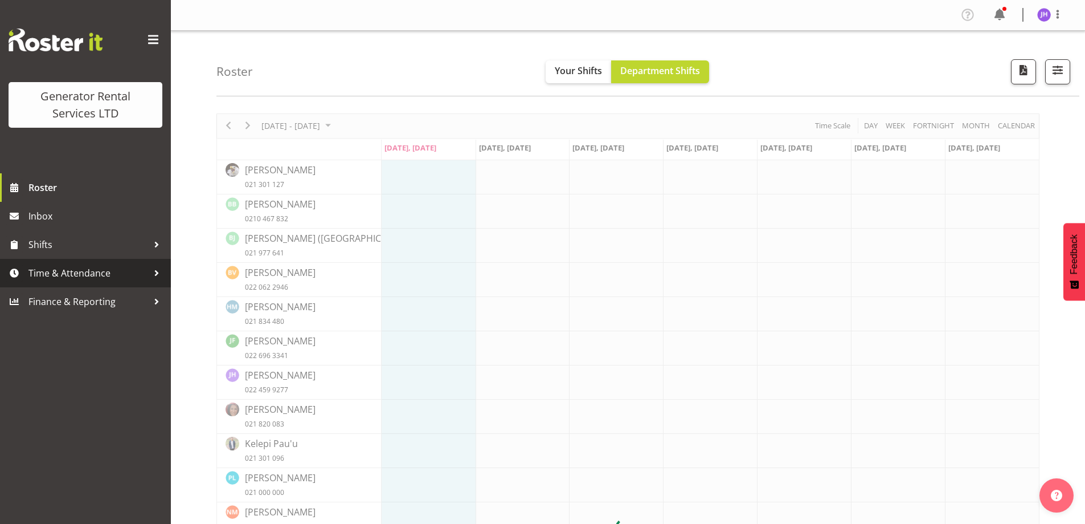
click at [122, 278] on span "Time & Attendance" at bounding box center [88, 272] width 120 height 17
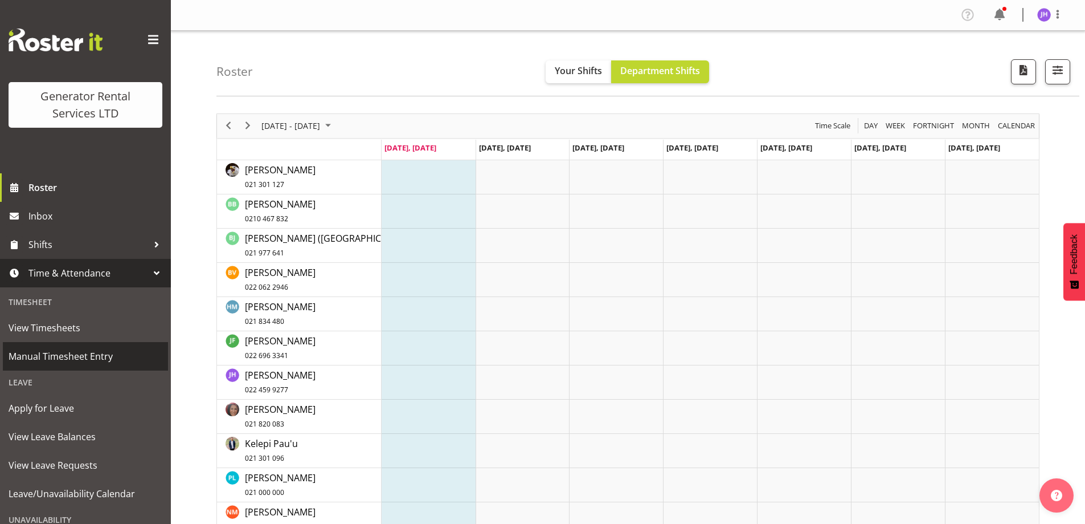
click at [87, 351] on span "Manual Timesheet Entry" at bounding box center [86, 356] width 154 height 17
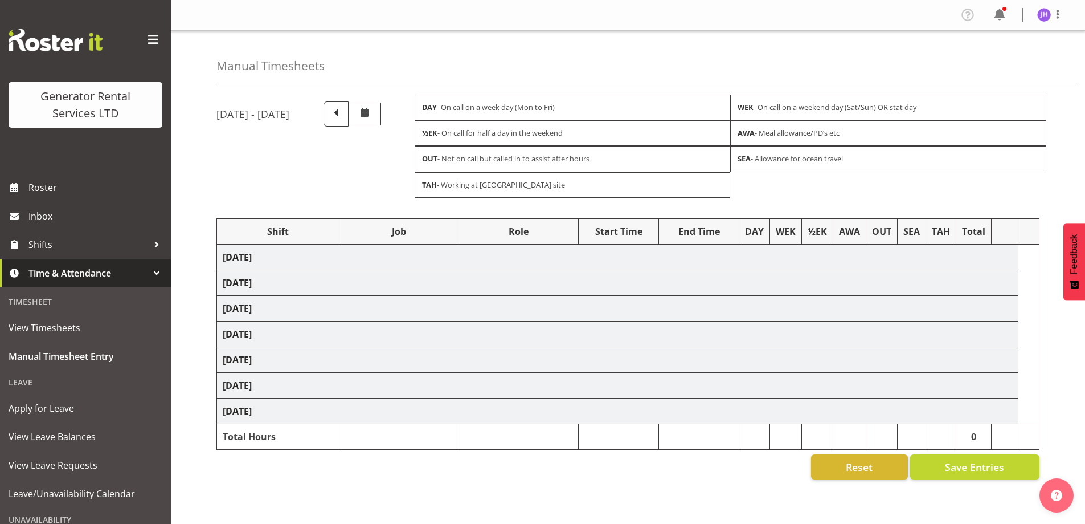
select select "24858"
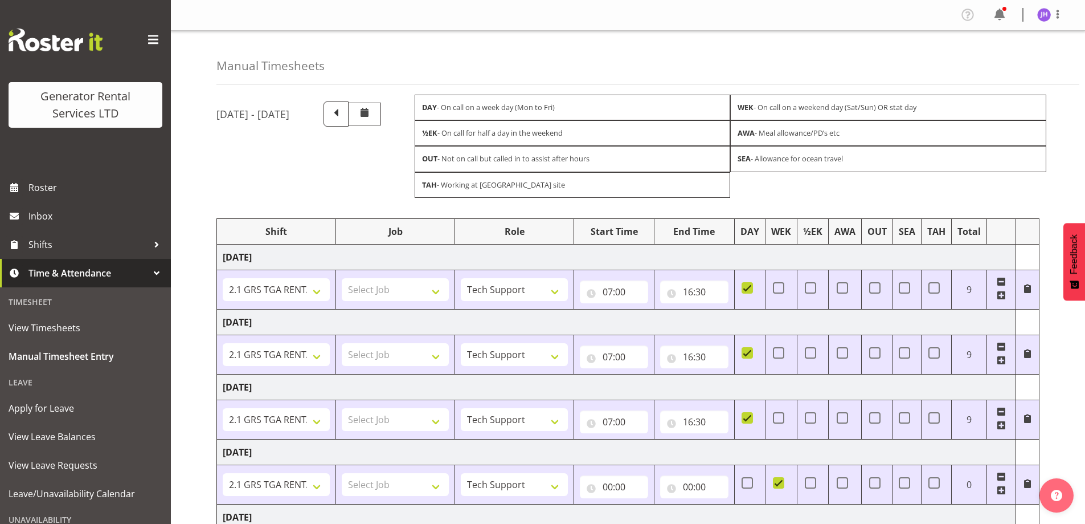
scroll to position [248, 0]
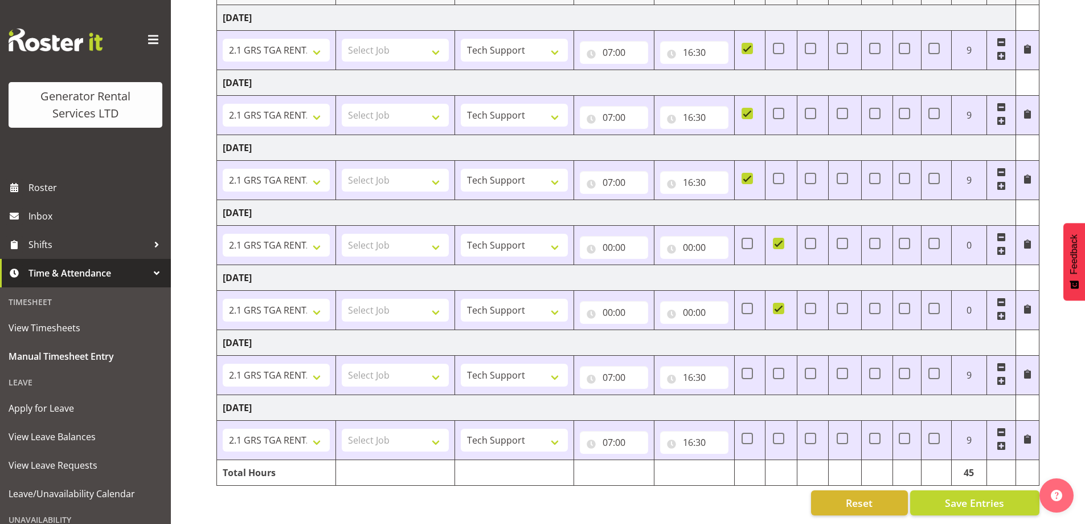
click at [998, 311] on span at bounding box center [1001, 315] width 9 height 9
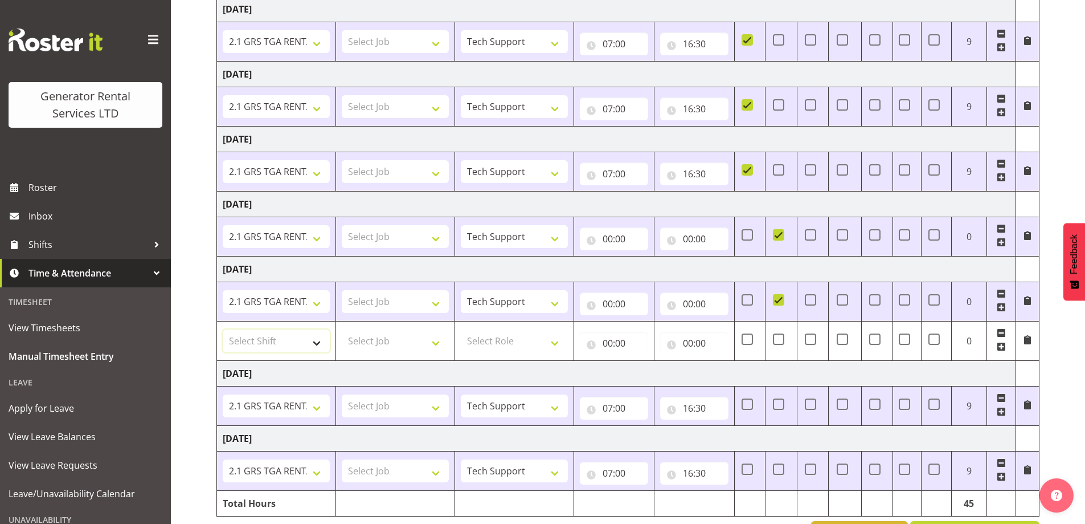
click at [282, 334] on select "Select Shift 2.1 GRS TGA RENTALS WORK 2.1 GRS TGA RENTALS WORK Omexom - Deliver…" at bounding box center [276, 340] width 107 height 23
select select "24023"
click at [223, 329] on select "Select Shift 2.1 GRS TGA RENTALS WORK 2.1 GRS TGA RENTALS WORK Omexom - Deliver…" at bounding box center [276, 340] width 107 height 23
click at [509, 344] on select "Select Role Tech Support" at bounding box center [514, 340] width 107 height 23
select select "20"
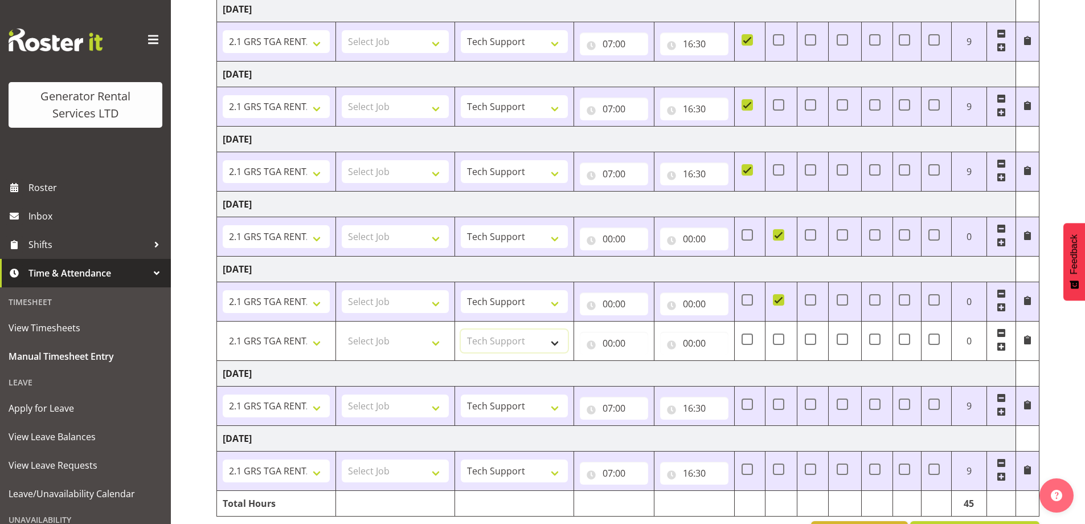
click at [461, 329] on select "Select Role Tech Support" at bounding box center [514, 340] width 107 height 23
click at [612, 342] on input "00:00" at bounding box center [614, 343] width 68 height 23
click at [656, 373] on select "00 01 02 03 04 05 06 07 08 09 10 11 12 13 14 15 16 17 18 19 20 21 22 23" at bounding box center [658, 372] width 26 height 23
select select "14"
click at [645, 361] on select "00 01 02 03 04 05 06 07 08 09 10 11 12 13 14 15 16 17 18 19 20 21 22 23" at bounding box center [658, 372] width 26 height 23
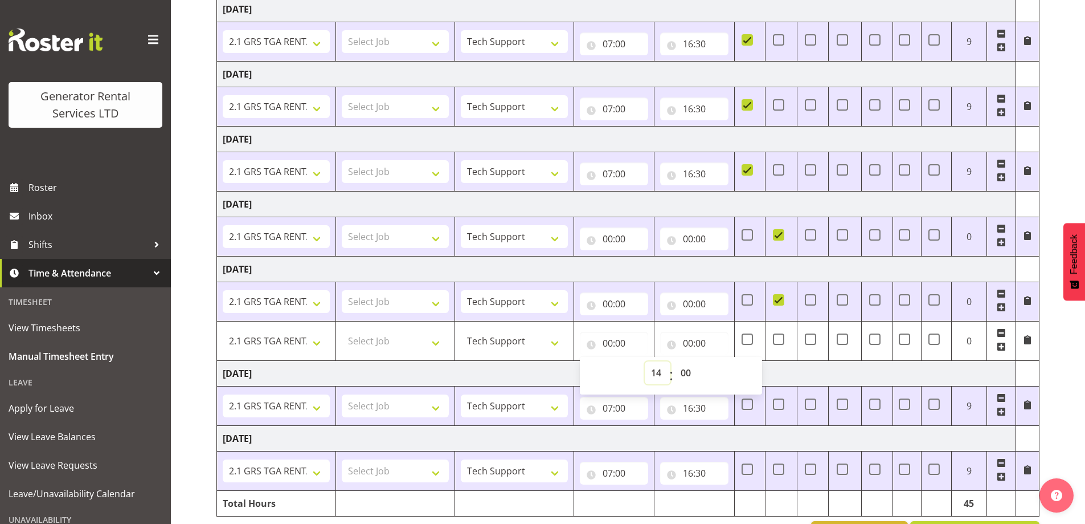
type input "14:00"
click at [696, 342] on input "00:00" at bounding box center [694, 343] width 68 height 23
click at [742, 371] on select "00 01 02 03 04 05 06 07 08 09 10 11 12 13 14 15 16 17 18 19 20 21 22 23" at bounding box center [738, 372] width 26 height 23
select select "18"
click at [725, 361] on select "00 01 02 03 04 05 06 07 08 09 10 11 12 13 14 15 16 17 18 19 20 21 22 23" at bounding box center [738, 372] width 26 height 23
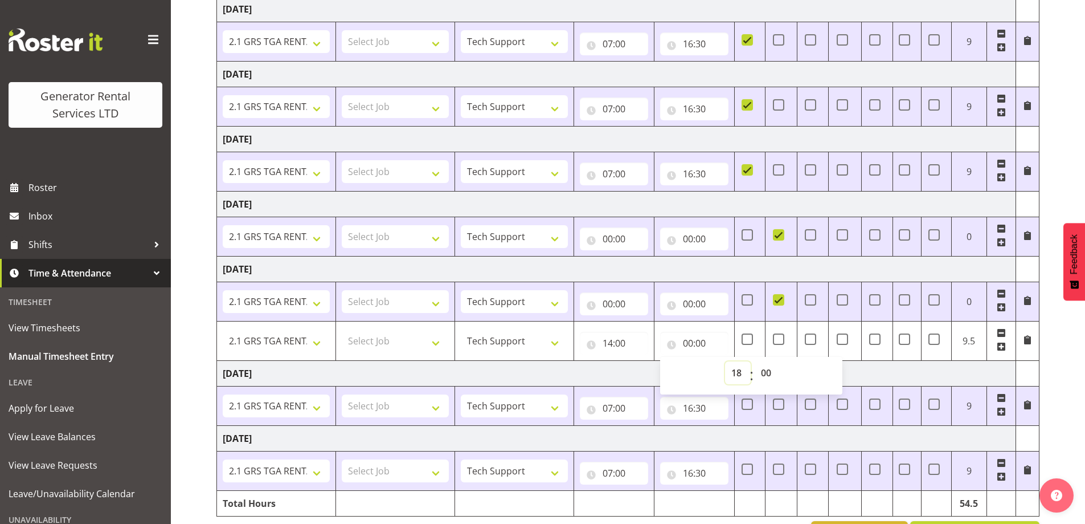
type input "18:00"
click at [878, 374] on td "[DATE]" at bounding box center [616, 373] width 799 height 26
click at [1026, 342] on span at bounding box center [1027, 339] width 9 height 9
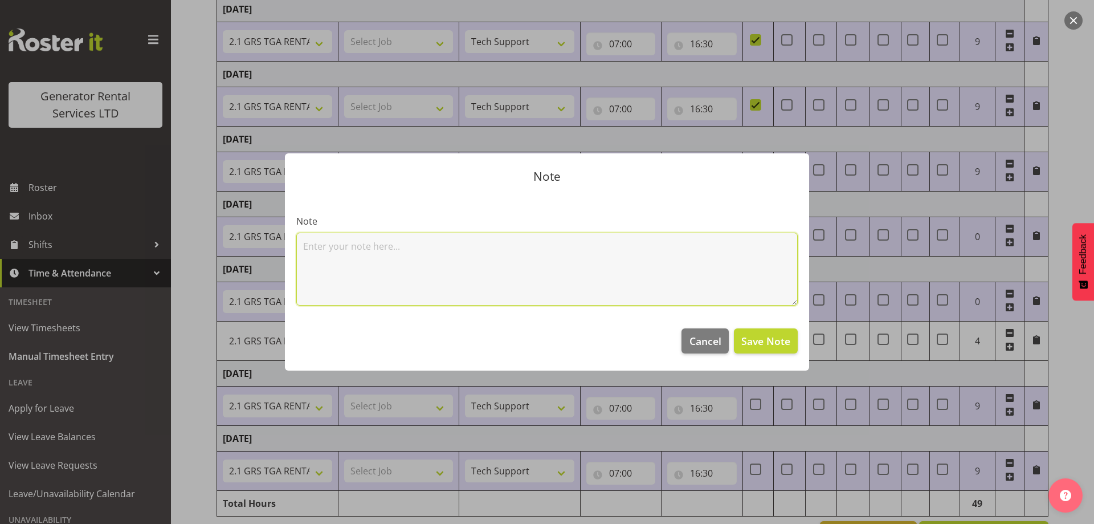
click at [518, 276] on textarea at bounding box center [546, 268] width 501 height 73
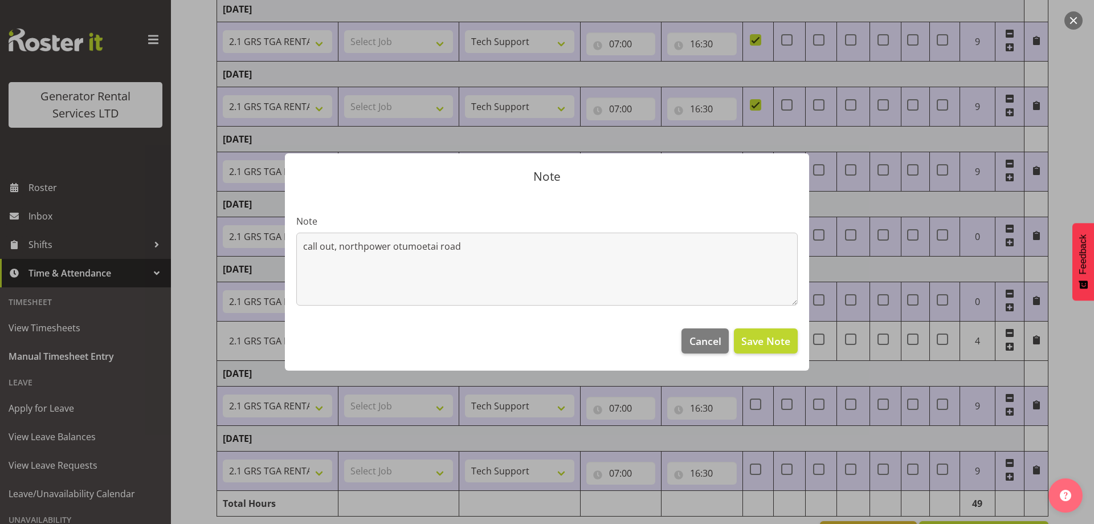
click at [773, 353] on footer "Cancel Save Note" at bounding box center [547, 344] width 524 height 54
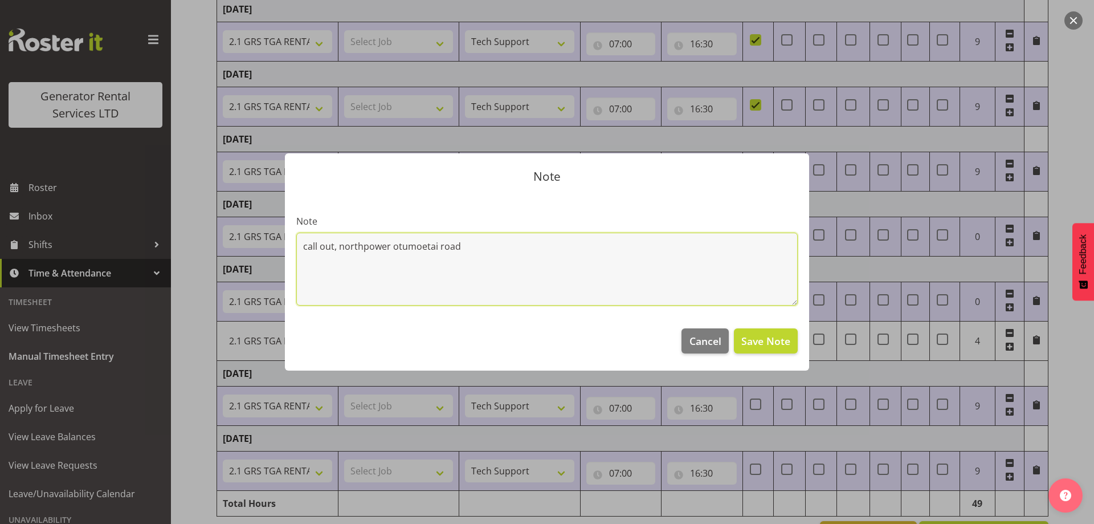
click at [575, 259] on textarea "call out, northpower otumoetai road" at bounding box center [546, 268] width 501 height 73
type textarea "call out, northpower otumoetai road 307"
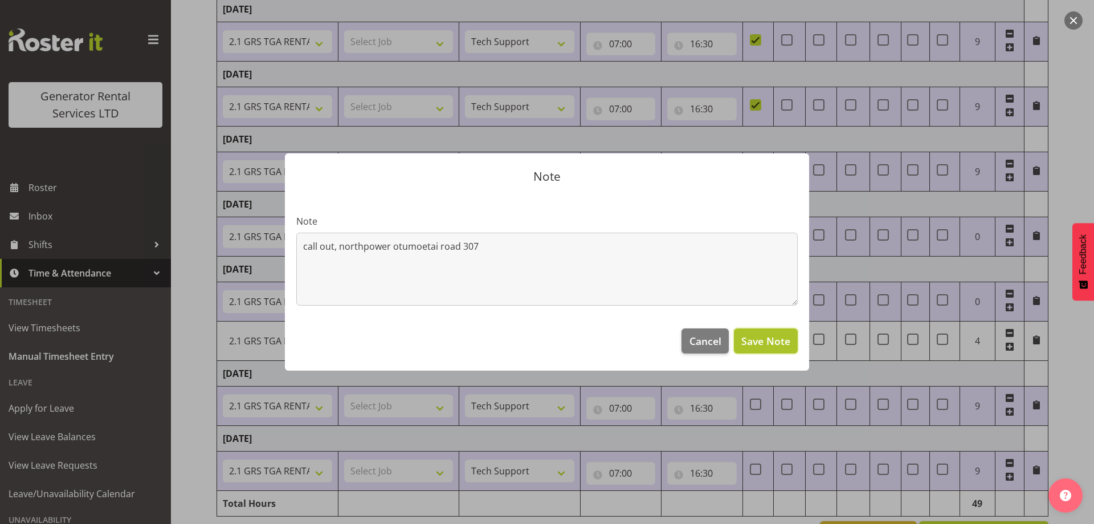
click at [773, 345] on span "Save Note" at bounding box center [765, 340] width 49 height 15
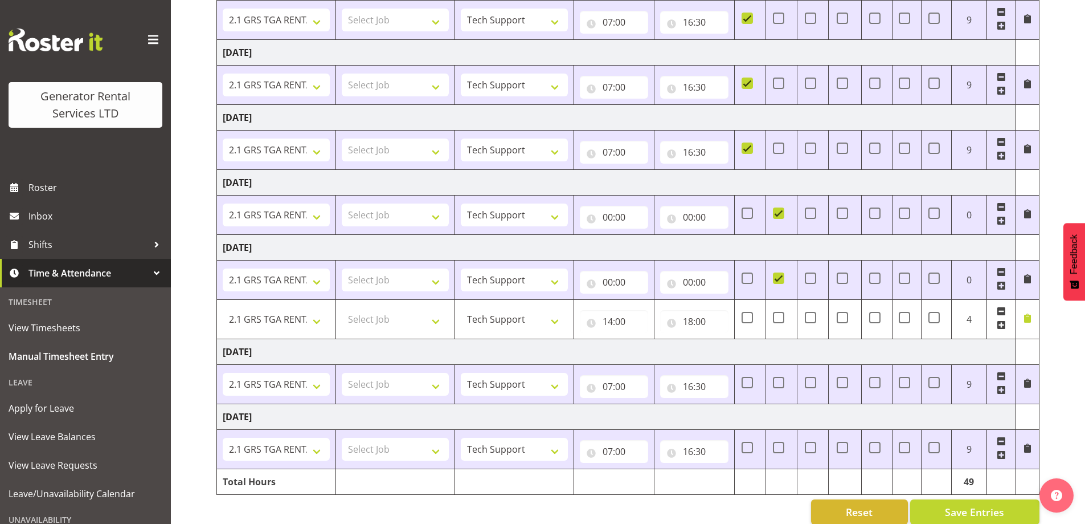
scroll to position [287, 0]
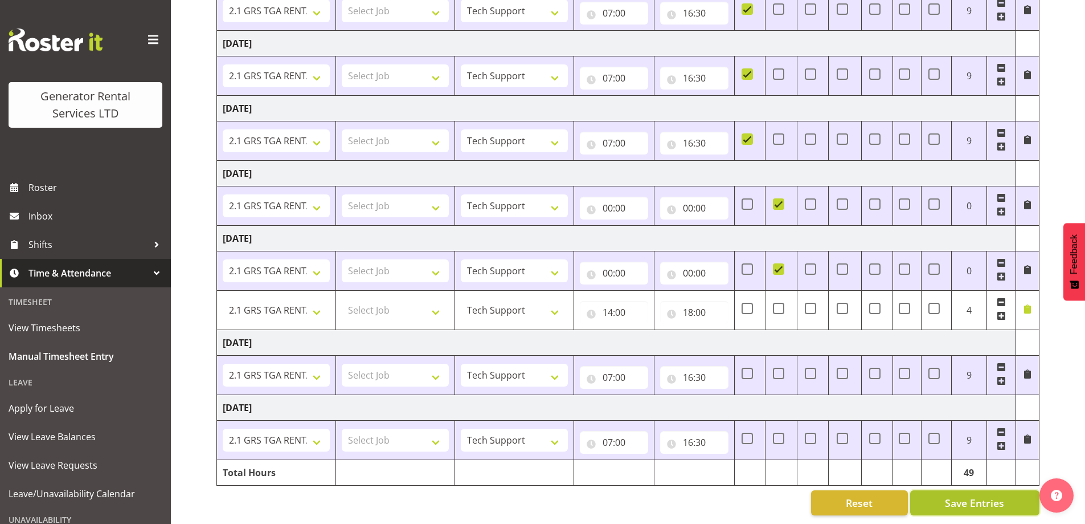
click at [1010, 495] on button "Save Entries" at bounding box center [974, 502] width 129 height 25
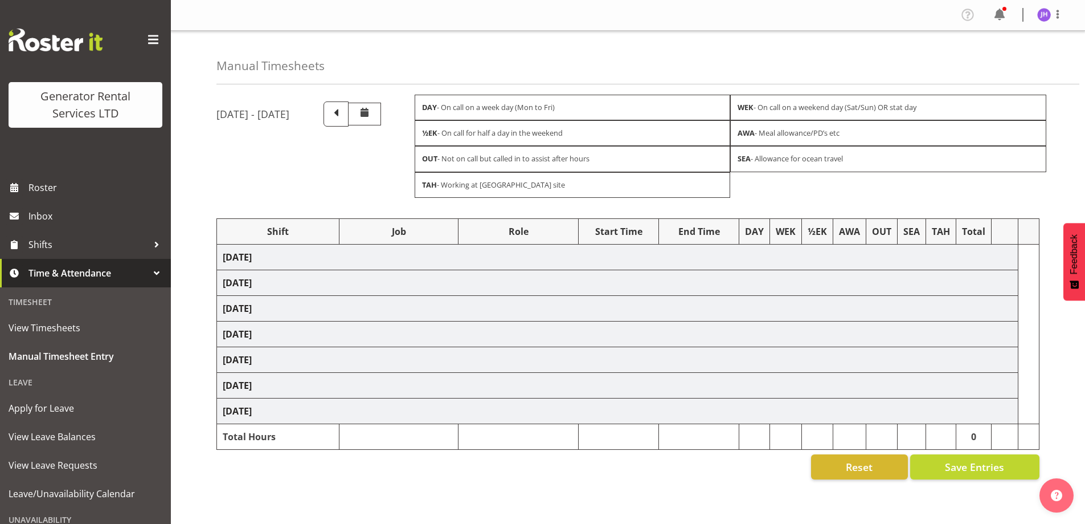
scroll to position [34, 0]
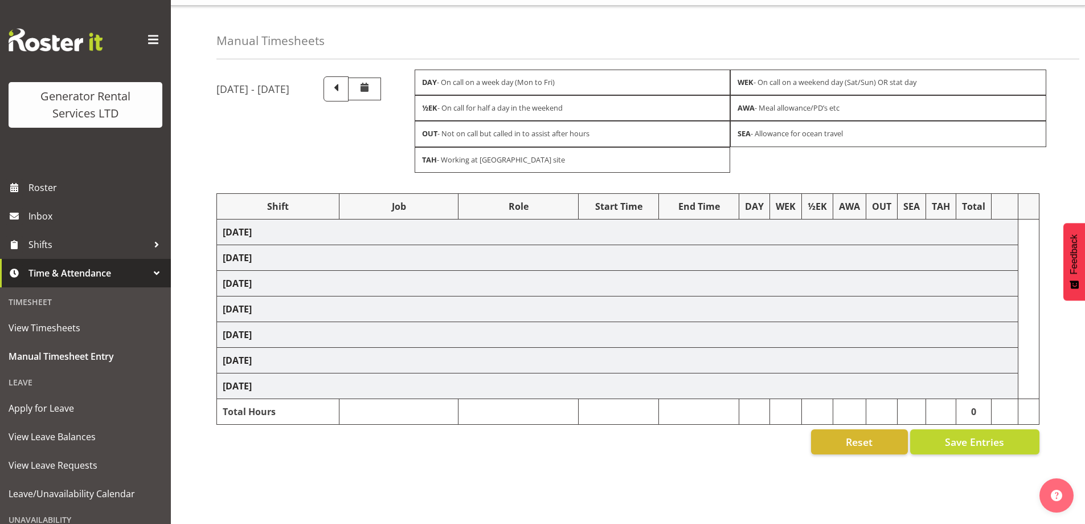
select select "24858"
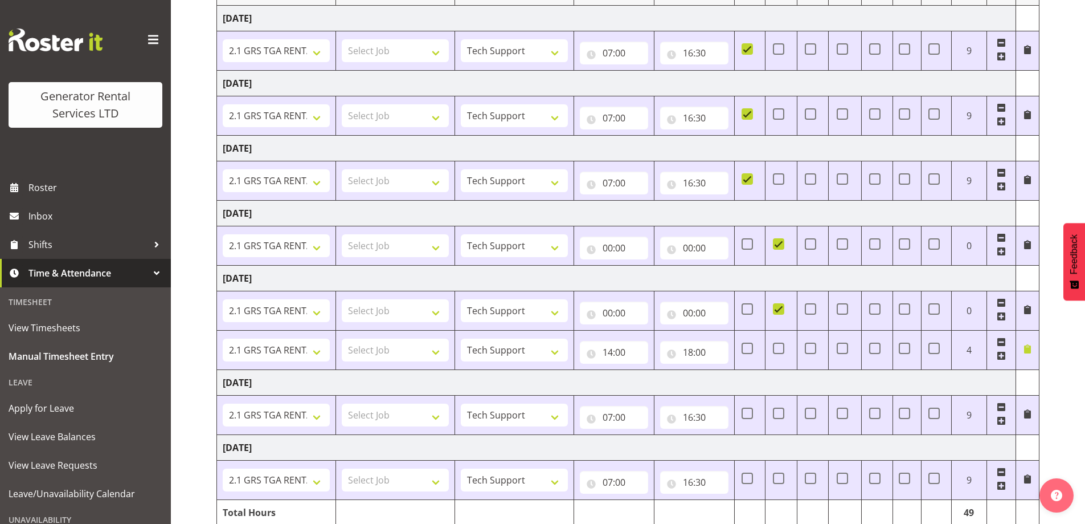
scroll to position [287, 0]
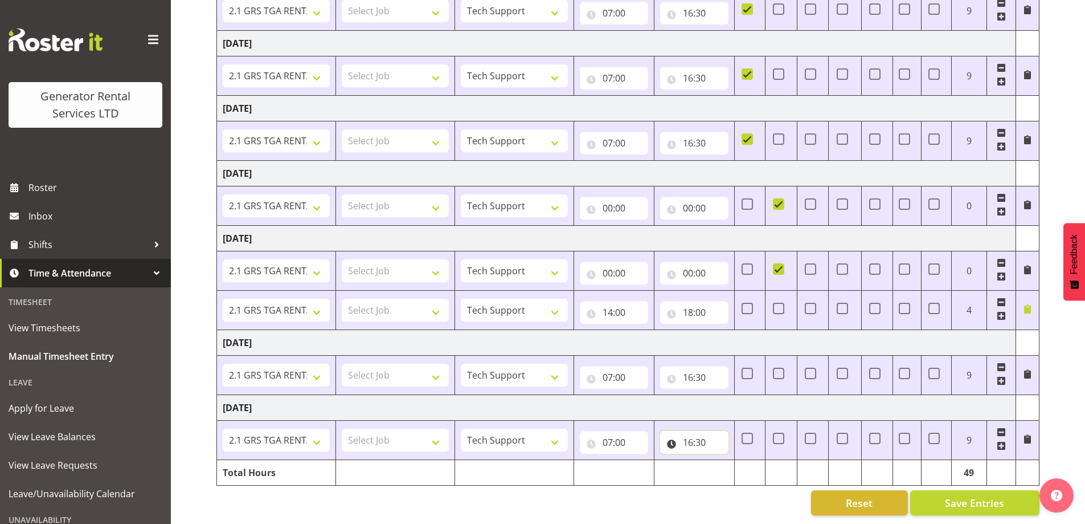
click at [696, 435] on input "16:30" at bounding box center [694, 442] width 68 height 23
click at [738, 471] on select "00 01 02 03 04 05 06 07 08 09 10 11 12 13 14 15 16 17 18 19 20 21 22 23" at bounding box center [738, 471] width 26 height 23
select select "17"
click at [725, 460] on select "00 01 02 03 04 05 06 07 08 09 10 11 12 13 14 15 16 17 18 19 20 21 22 23" at bounding box center [738, 471] width 26 height 23
type input "17:30"
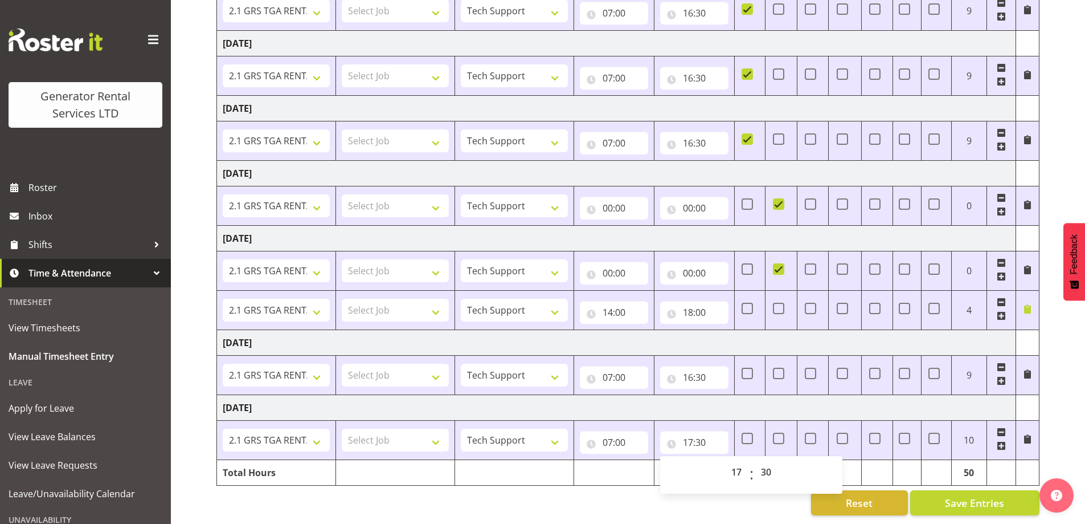
click at [728, 508] on div "[DATE] - [DATE] DAY - On call on a week day (Mon to Fri) WEK - On call on a wee…" at bounding box center [650, 168] width 869 height 709
click at [700, 446] on td "17:30 00 01 02 03 04 05 06 07 08 09 10 11 12 13 14 15 16 17 18 19 20 21 22 23 :…" at bounding box center [695, 439] width 80 height 39
click at [698, 432] on input "17:30" at bounding box center [694, 442] width 68 height 23
click at [732, 466] on select "00 01 02 03 04 05 06 07 08 09 10 11 12 13 14 15 16 17 18 19 20 21 22 23" at bounding box center [738, 471] width 26 height 23
select select "18"
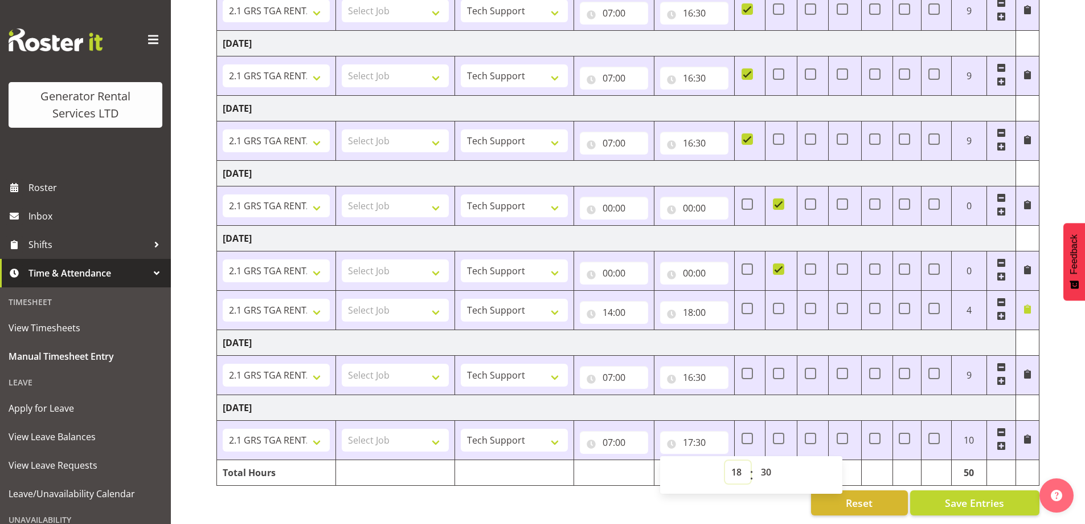
click at [725, 460] on select "00 01 02 03 04 05 06 07 08 09 10 11 12 13 14 15 16 17 18 19 20 21 22 23" at bounding box center [738, 471] width 26 height 23
click at [540, 473] on td at bounding box center [514, 472] width 119 height 26
click at [999, 495] on span "Save Entries" at bounding box center [974, 502] width 59 height 15
type input "17:30"
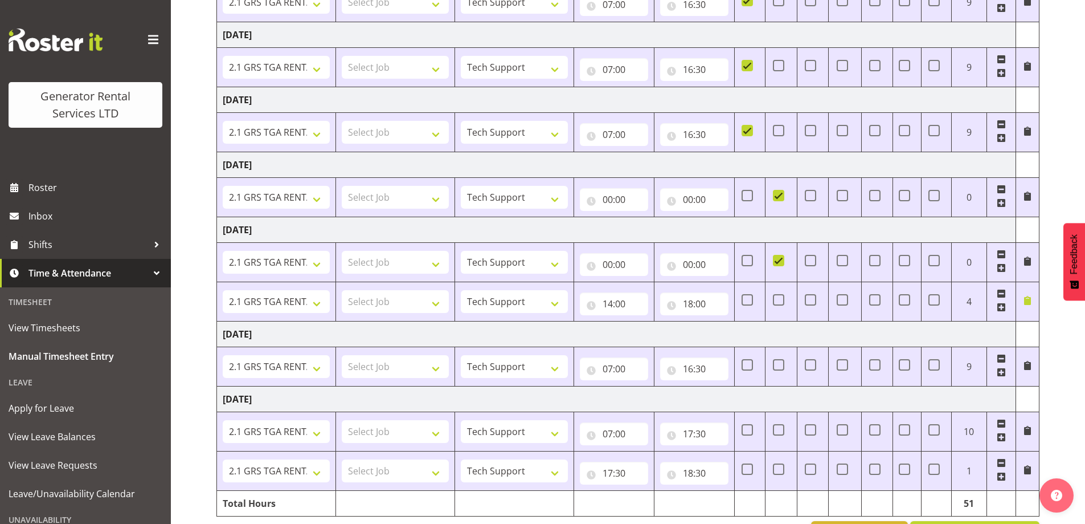
click at [1036, 472] on td at bounding box center [1027, 470] width 23 height 39
click at [1027, 475] on span at bounding box center [1027, 470] width 9 height 13
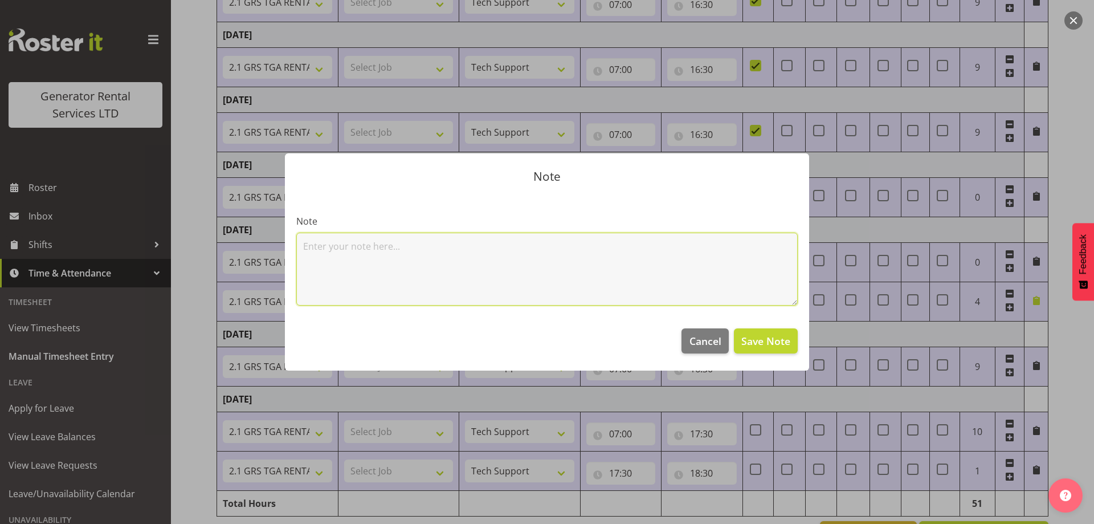
click at [419, 268] on textarea at bounding box center [546, 268] width 501 height 73
type textarea "late finish- copco training"
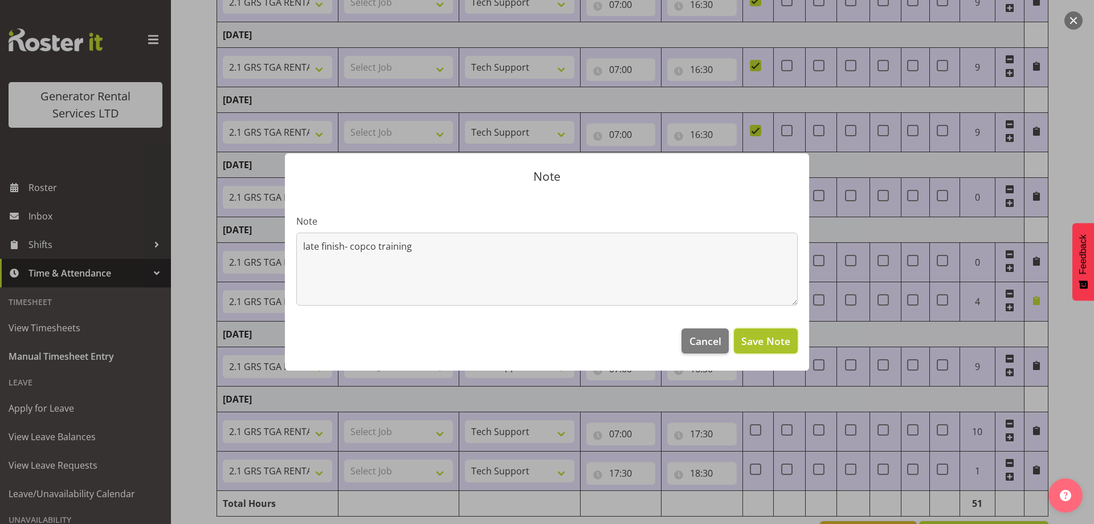
click at [767, 337] on span "Save Note" at bounding box center [765, 340] width 49 height 15
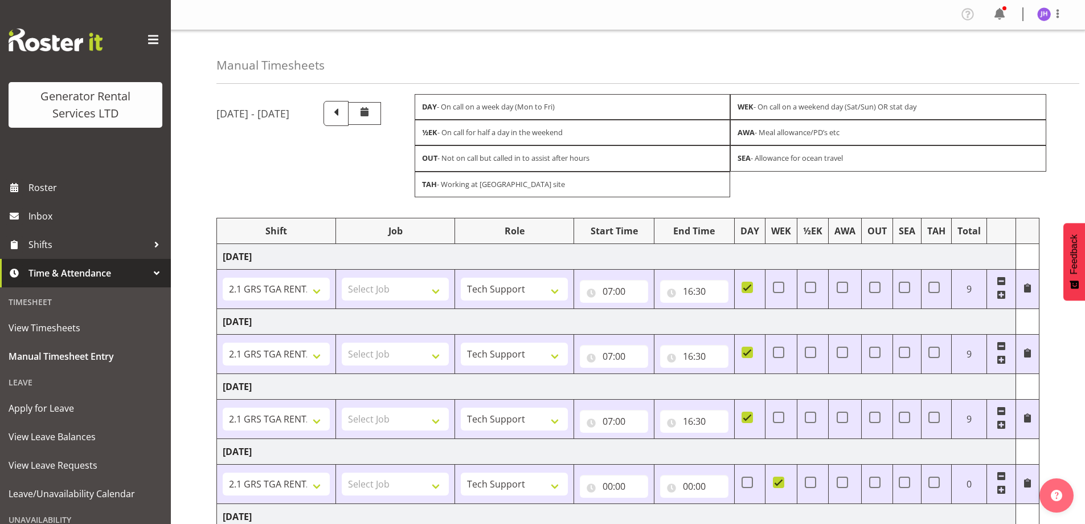
scroll to position [0, 0]
